Goal: Book appointment/travel/reservation

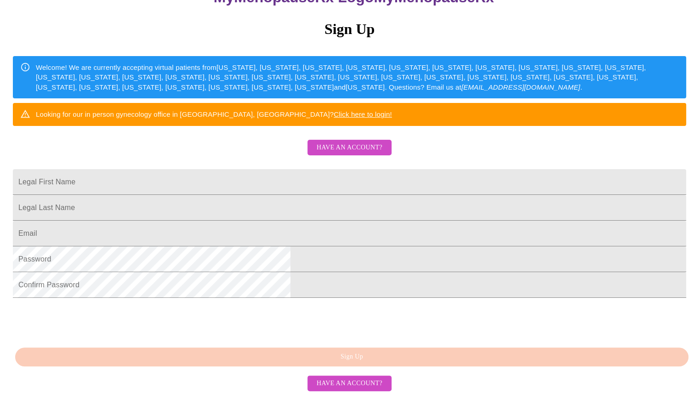
scroll to position [138, 0]
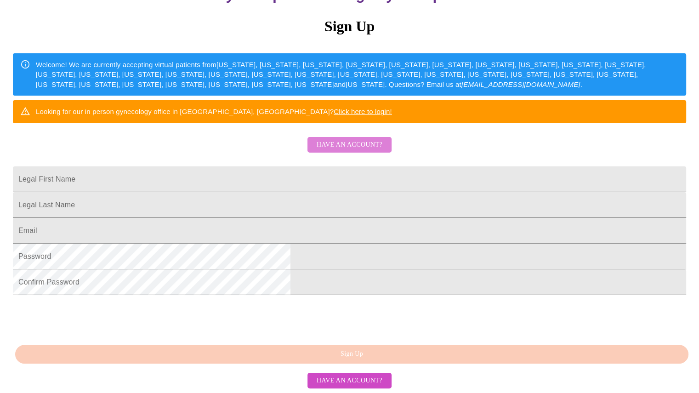
click at [355, 143] on span "Have an account?" at bounding box center [350, 144] width 66 height 11
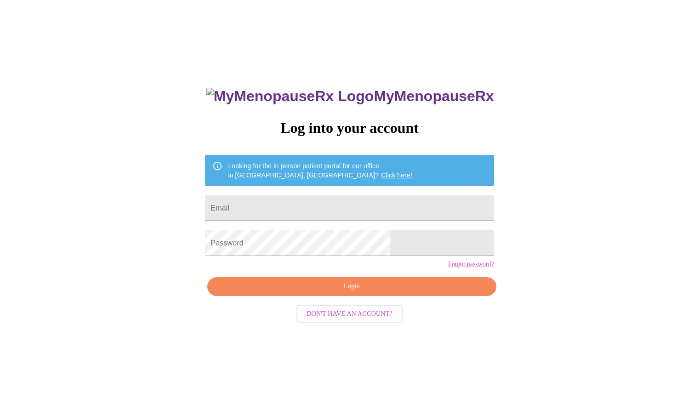
click at [313, 204] on input "Email" at bounding box center [349, 208] width 289 height 26
type input "[EMAIL_ADDRESS][DOMAIN_NAME]"
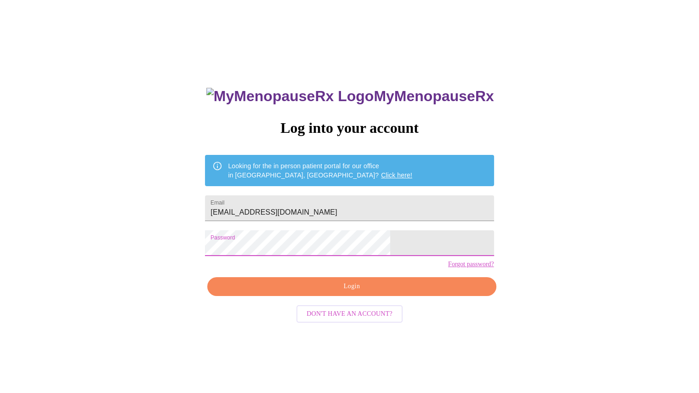
click at [358, 292] on span "Login" at bounding box center [352, 286] width 268 height 11
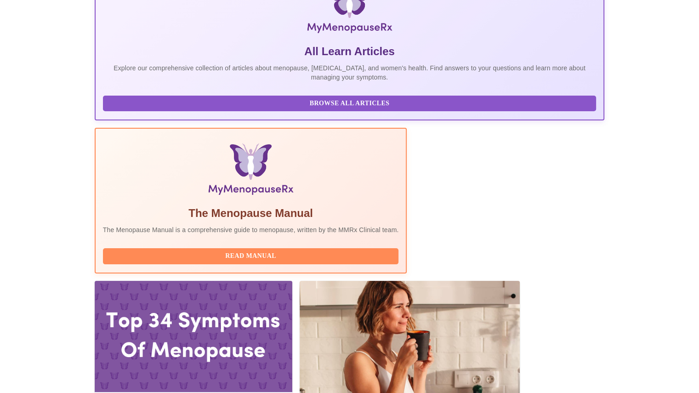
scroll to position [184, 0]
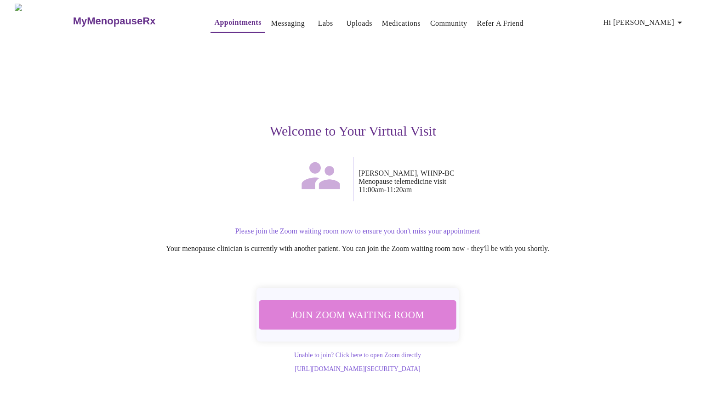
click at [357, 310] on span "Join Zoom Waiting Room" at bounding box center [358, 315] width 182 height 18
